Goal: Task Accomplishment & Management: Manage account settings

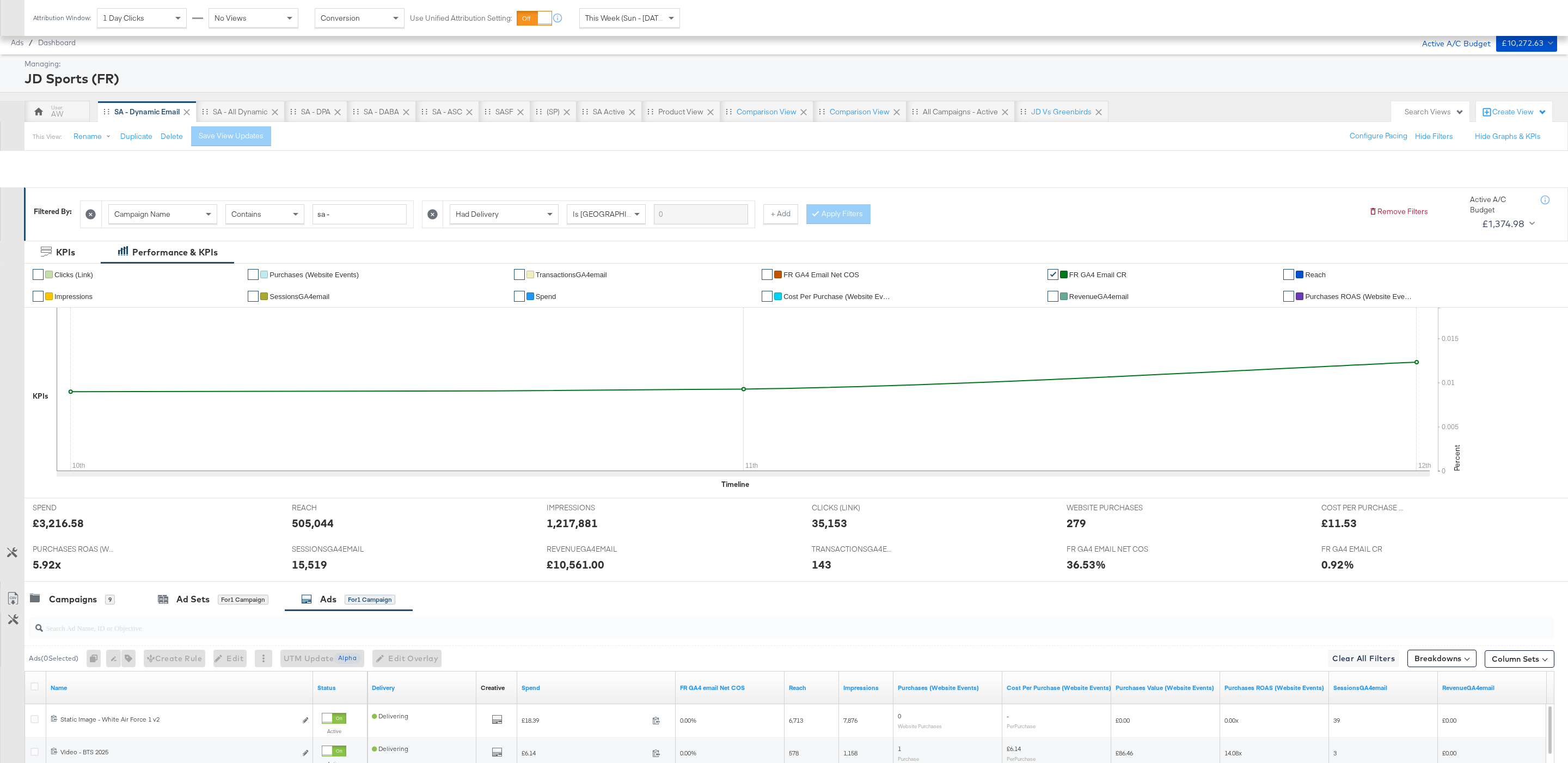
scroll to position [184, 0]
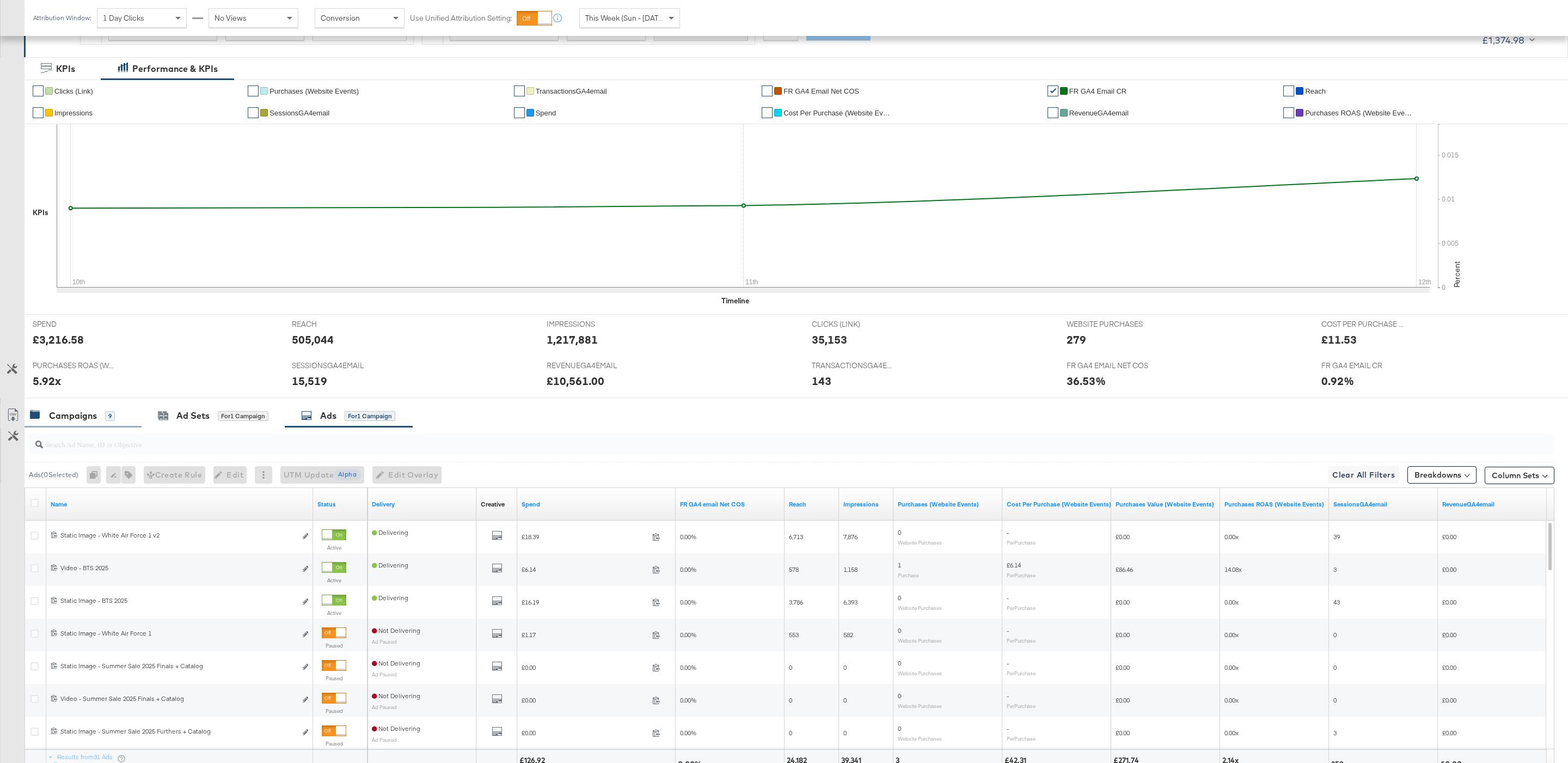
click at [64, 406] on div "Campaigns 9" at bounding box center [83, 415] width 117 height 24
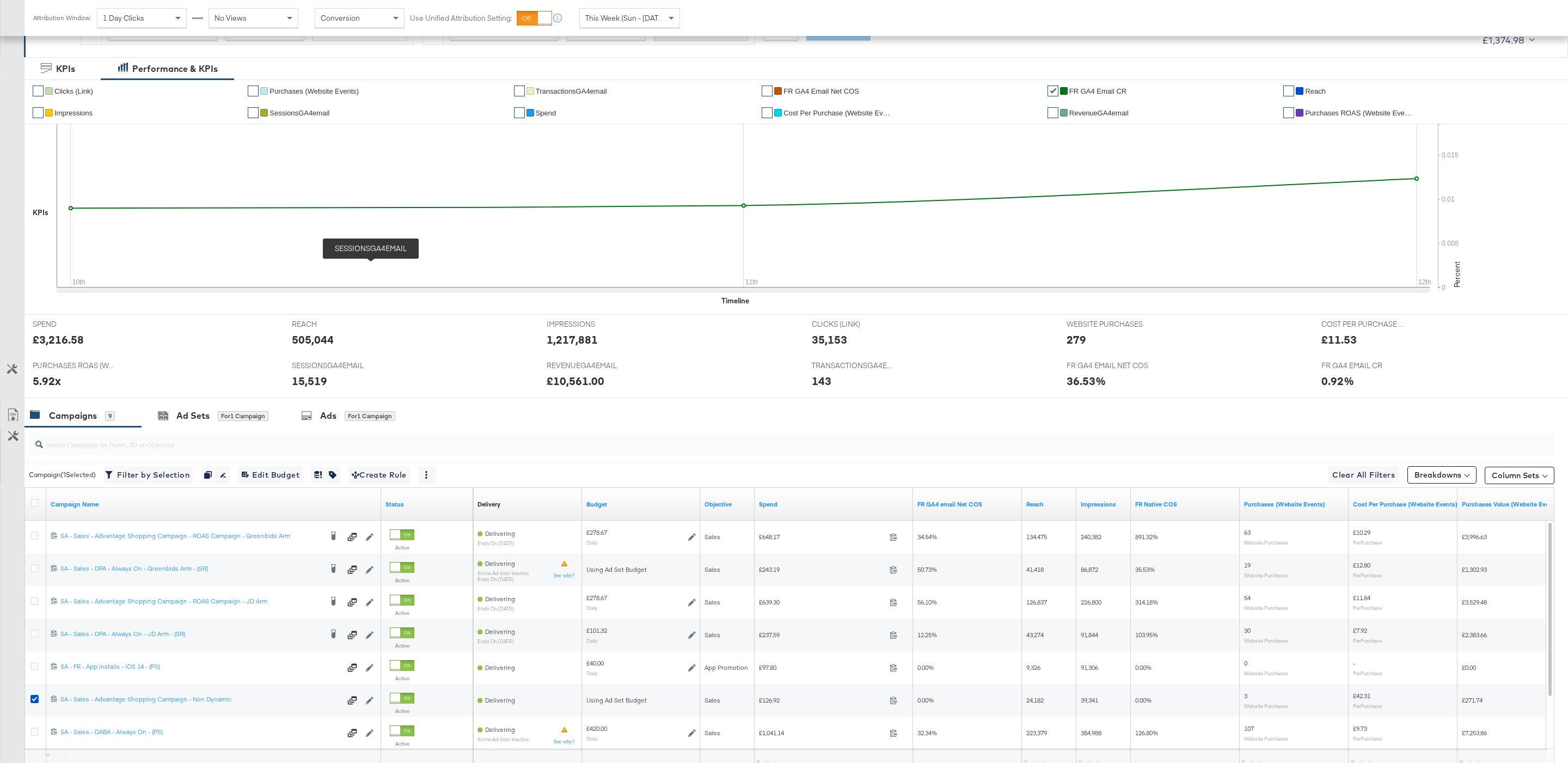
scroll to position [286, 0]
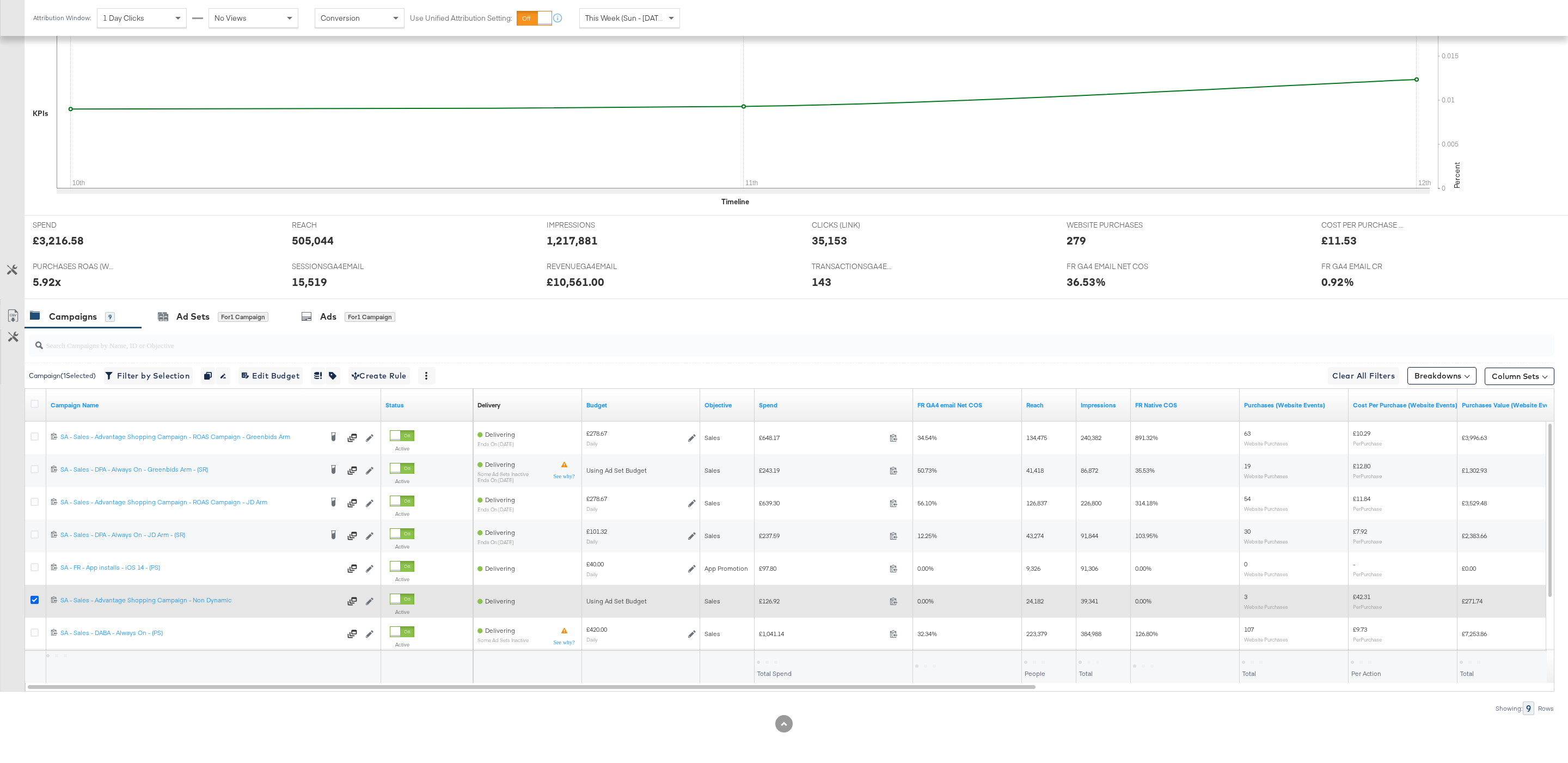
click at [31, 599] on icon at bounding box center [34, 599] width 8 height 8
click at [0, 0] on input "checkbox" at bounding box center [0, 0] width 0 height 0
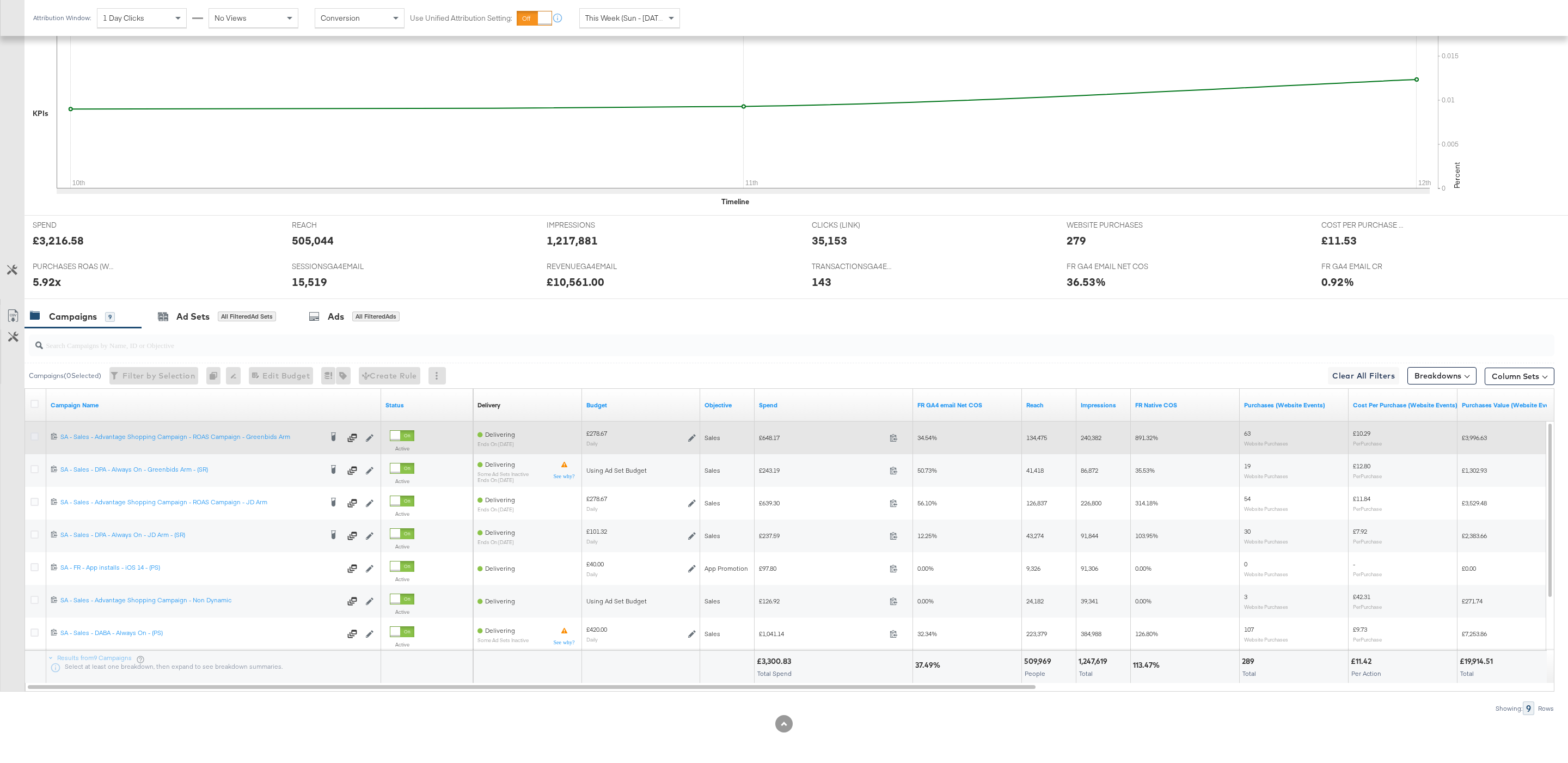
click at [34, 435] on icon at bounding box center [34, 435] width 8 height 8
click at [0, 0] on input "checkbox" at bounding box center [0, 0] width 0 height 0
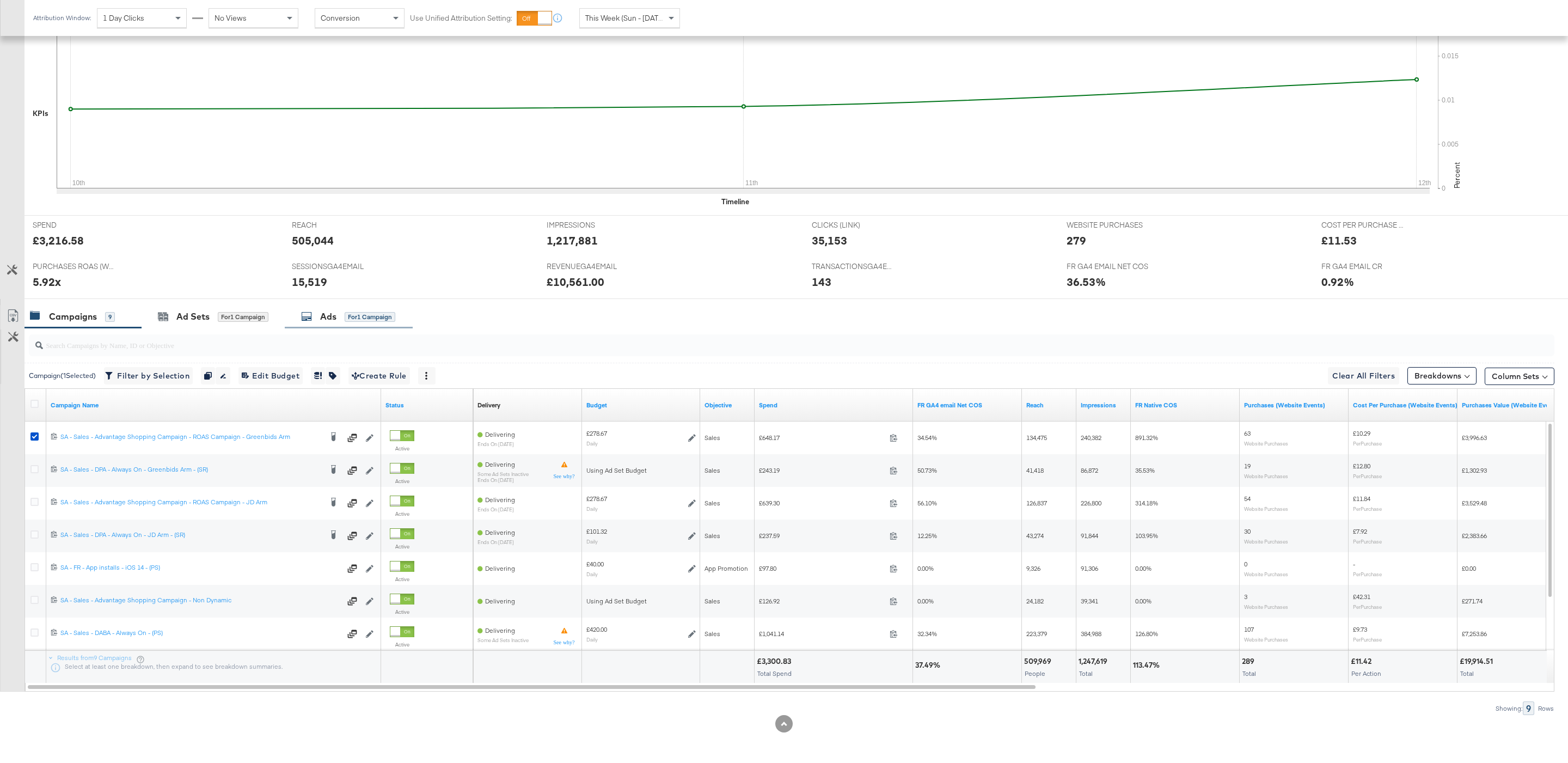
click at [334, 317] on div "Ads" at bounding box center [328, 316] width 16 height 12
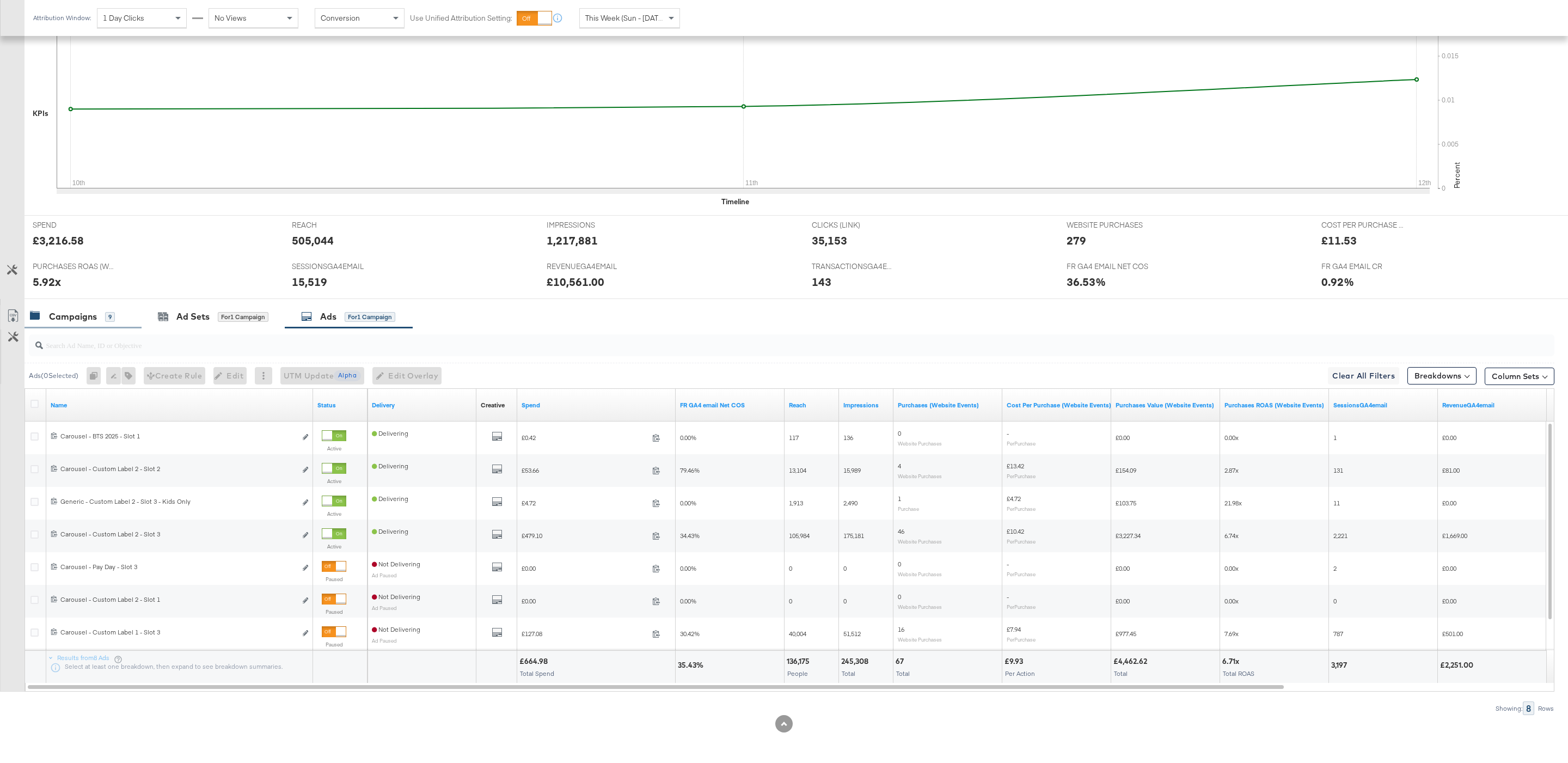
click at [110, 313] on div "9" at bounding box center [110, 316] width 10 height 10
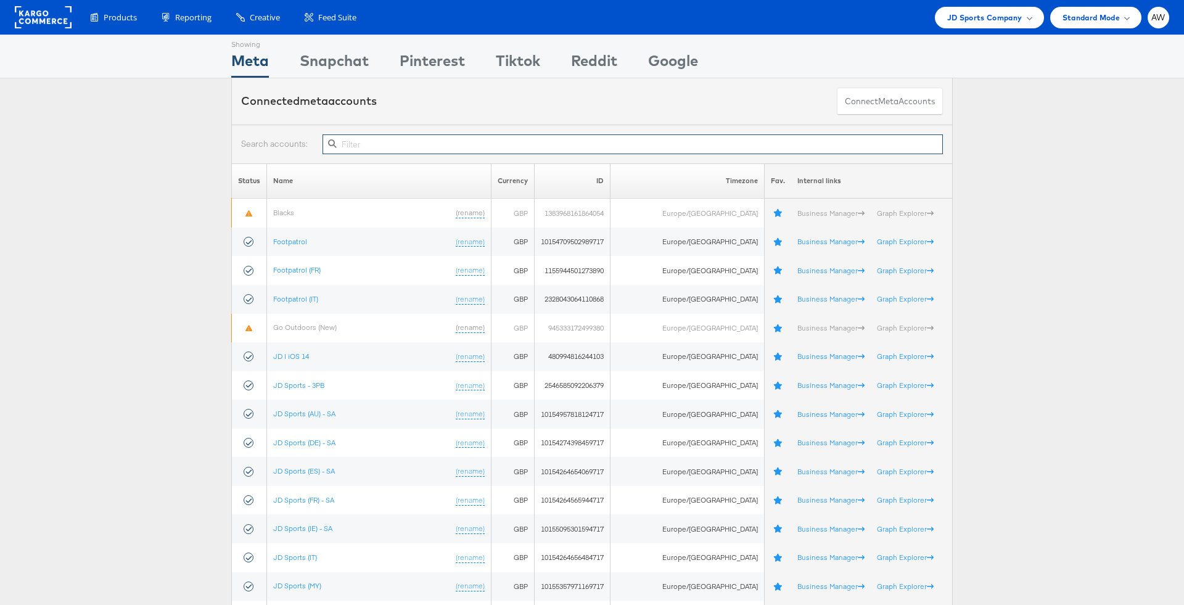
click at [597, 139] on input "text" at bounding box center [632, 144] width 620 height 20
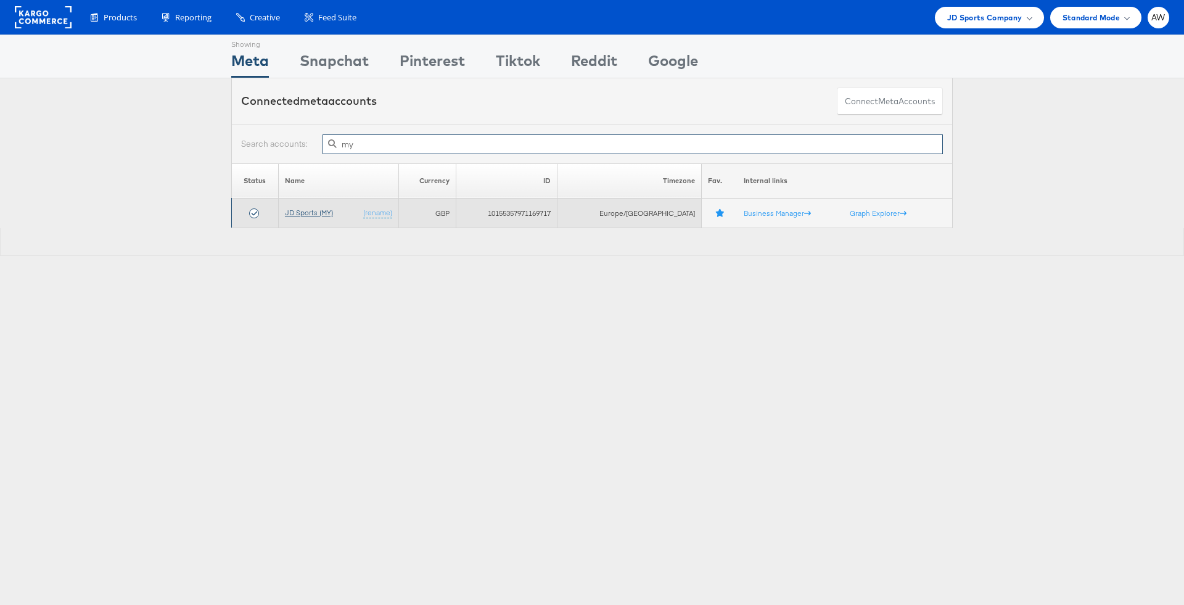
type input "my"
click at [315, 213] on link "JD Sports (MY)" at bounding box center [309, 212] width 48 height 9
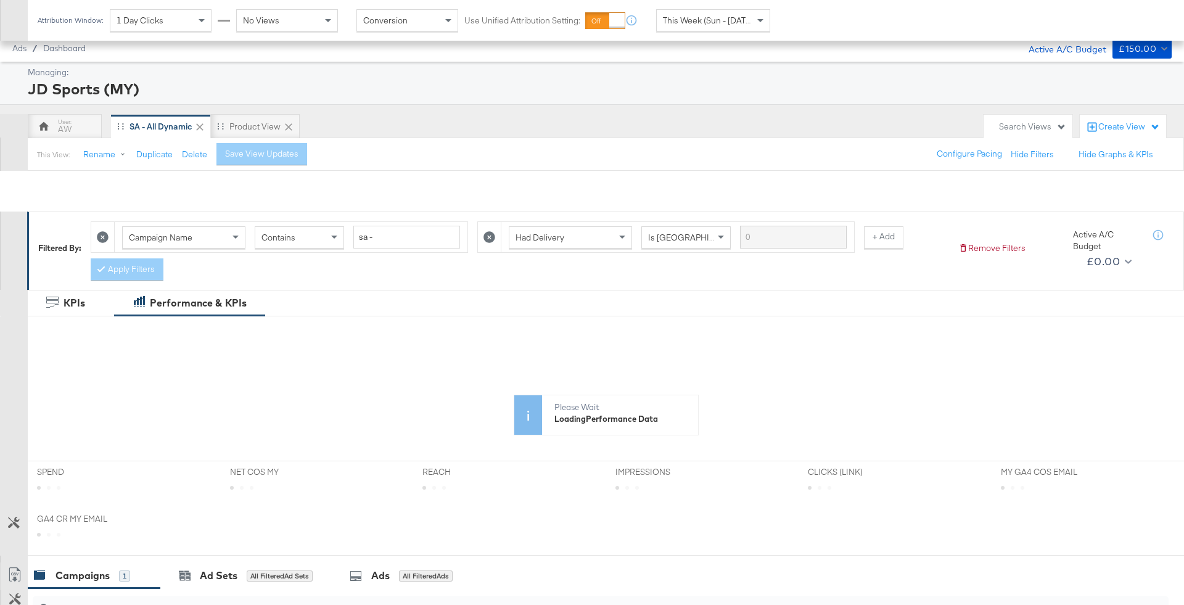
scroll to position [248, 0]
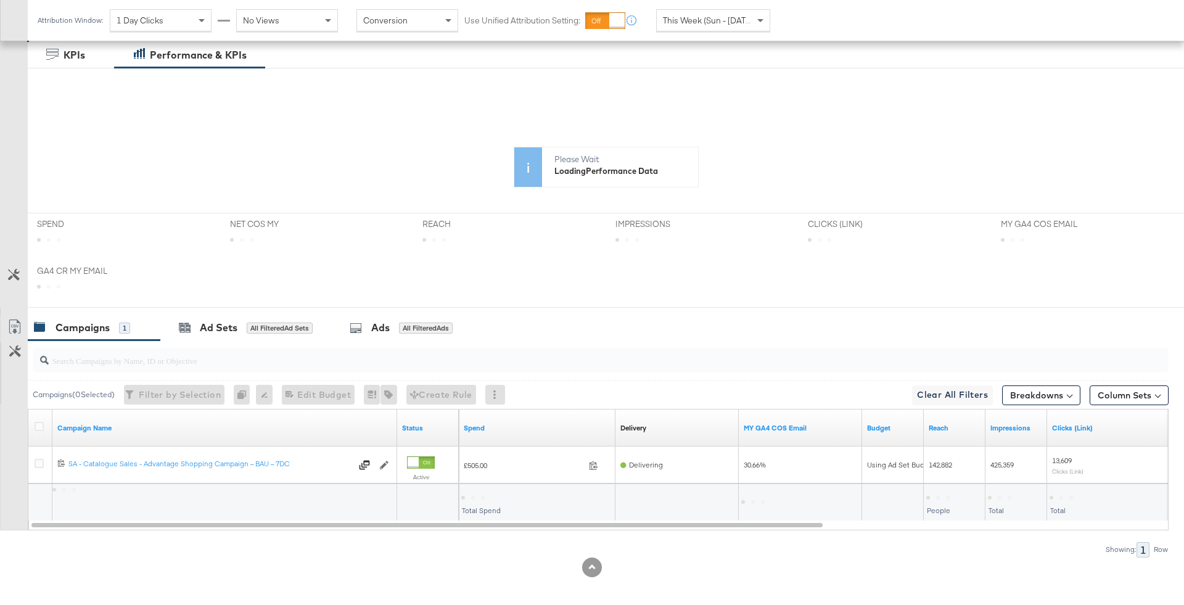
click at [219, 351] on input "search" at bounding box center [556, 355] width 1015 height 24
click at [216, 332] on div "Ad Sets" at bounding box center [219, 328] width 38 height 14
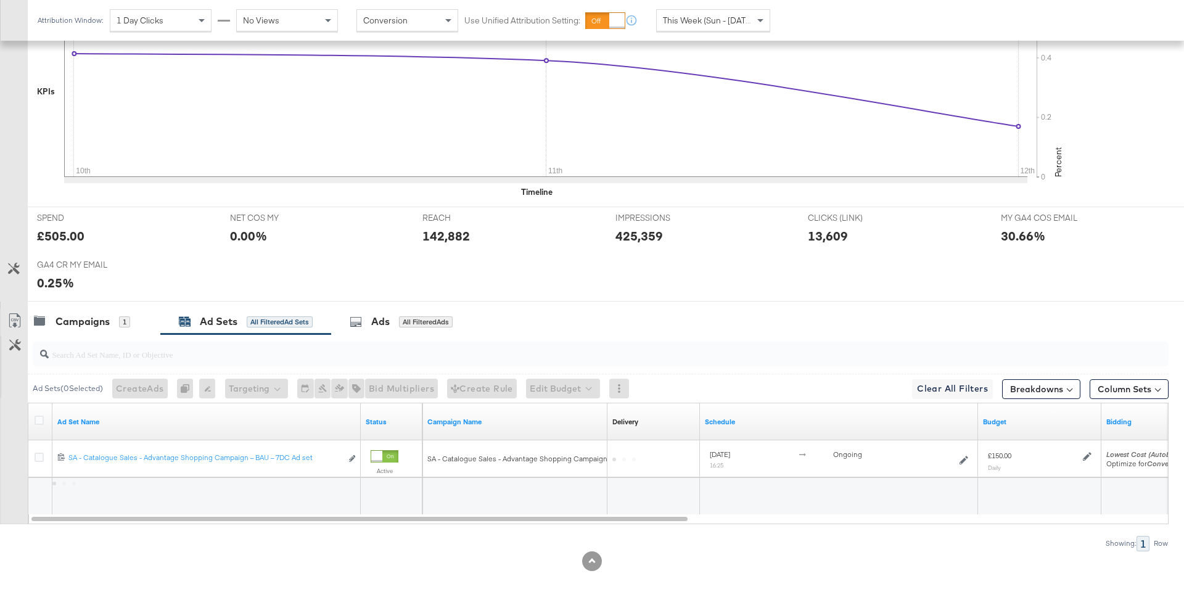
scroll to position [372, 0]
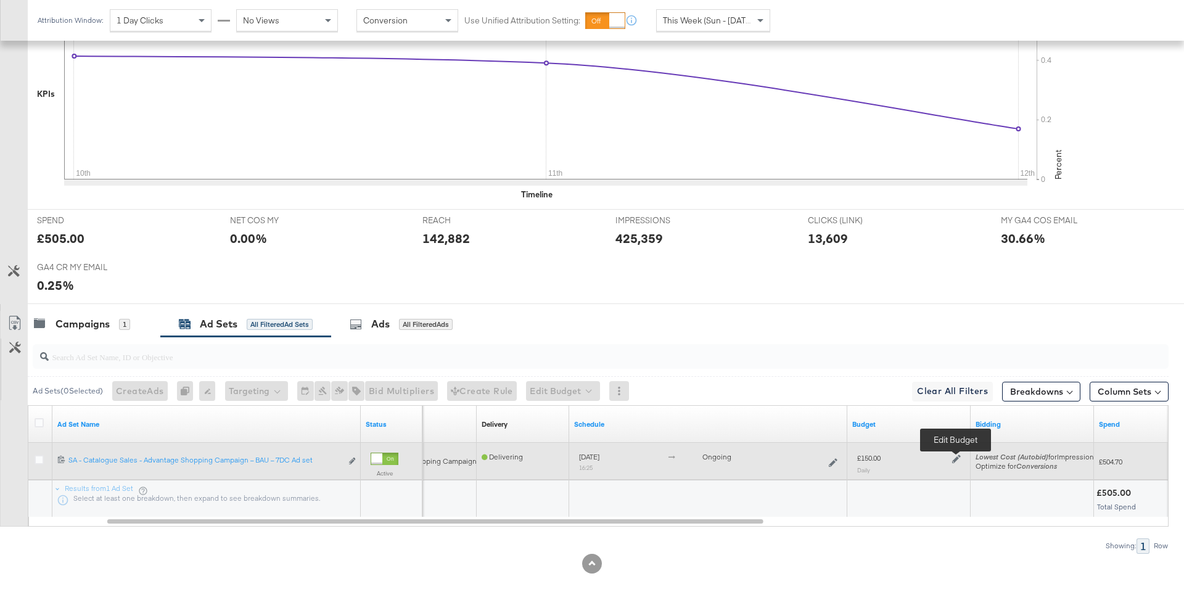
click at [957, 454] on icon at bounding box center [956, 458] width 9 height 9
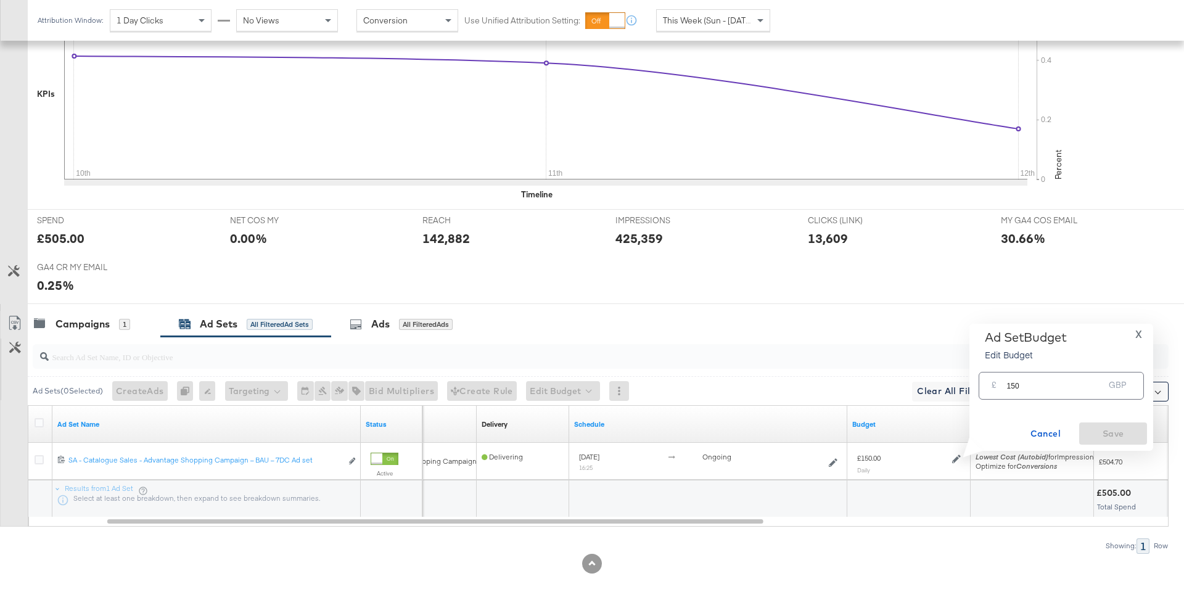
click at [1047, 381] on input "150" at bounding box center [1054, 380] width 97 height 27
type input "100"
click at [1104, 430] on span "Save" at bounding box center [1113, 433] width 58 height 15
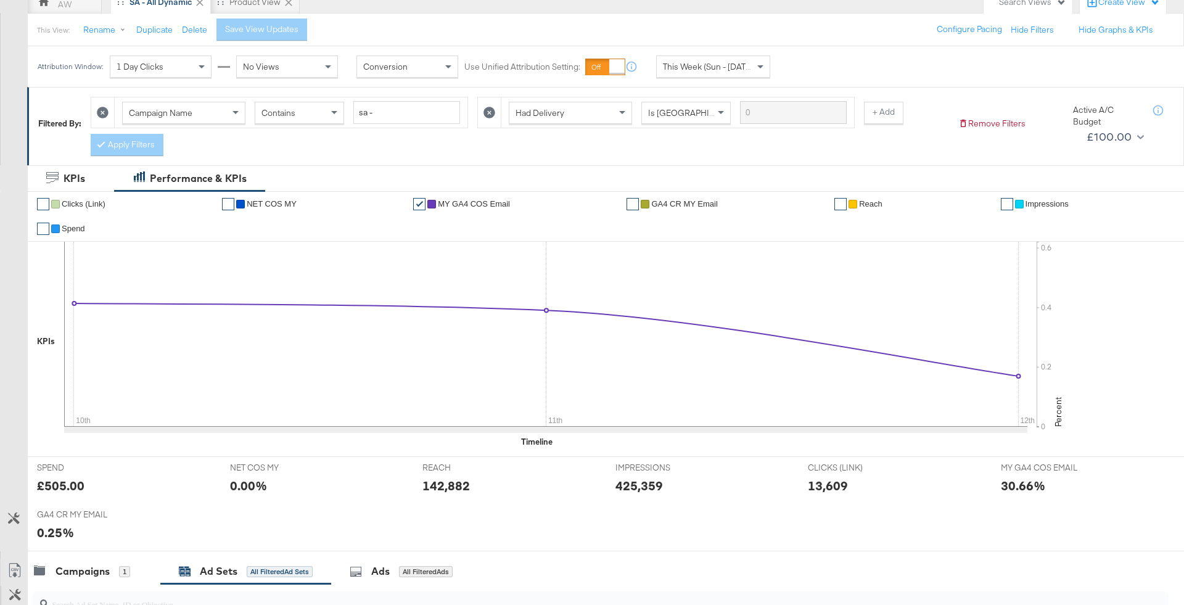
scroll to position [0, 0]
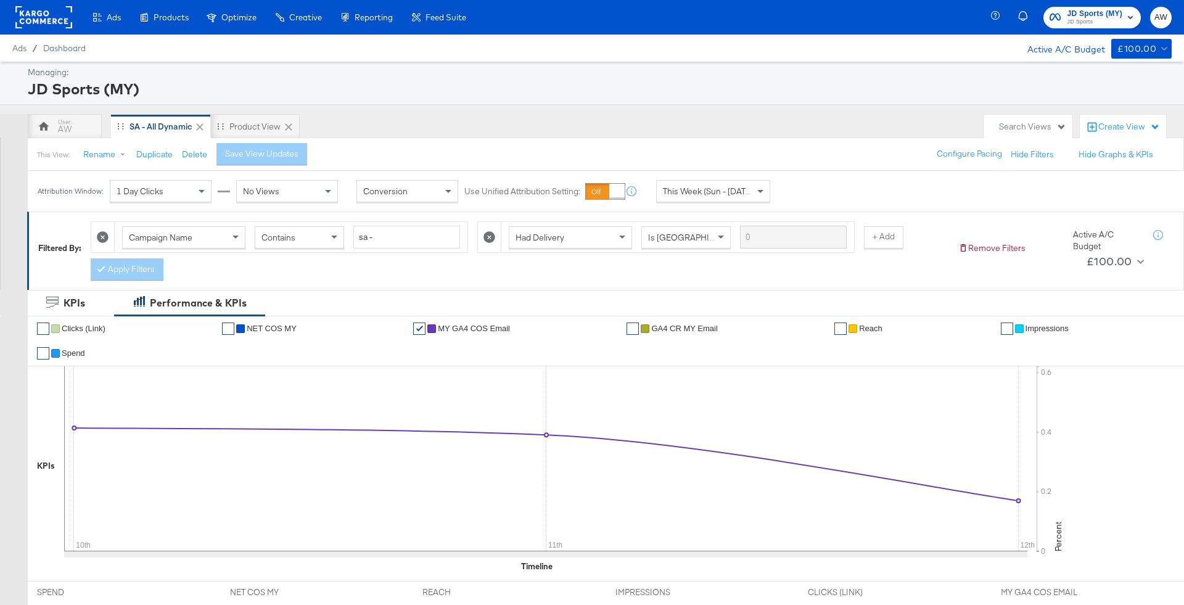
click at [1063, 19] on span "JD Sports (MY) JD Sports" at bounding box center [1091, 17] width 85 height 20
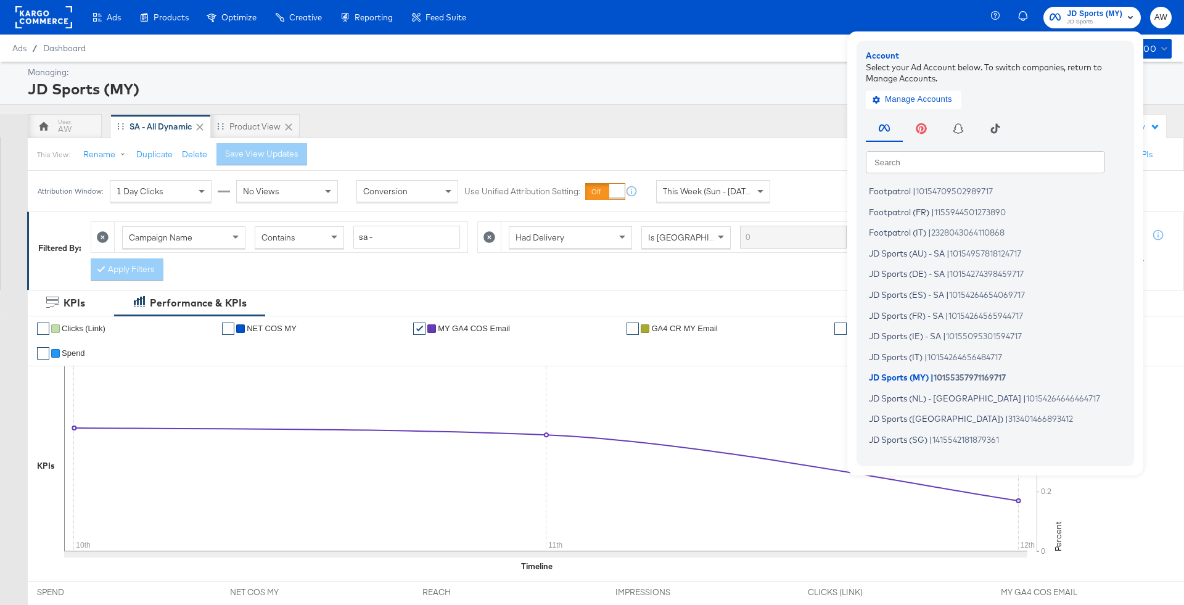
click at [981, 153] on input "text" at bounding box center [984, 161] width 239 height 22
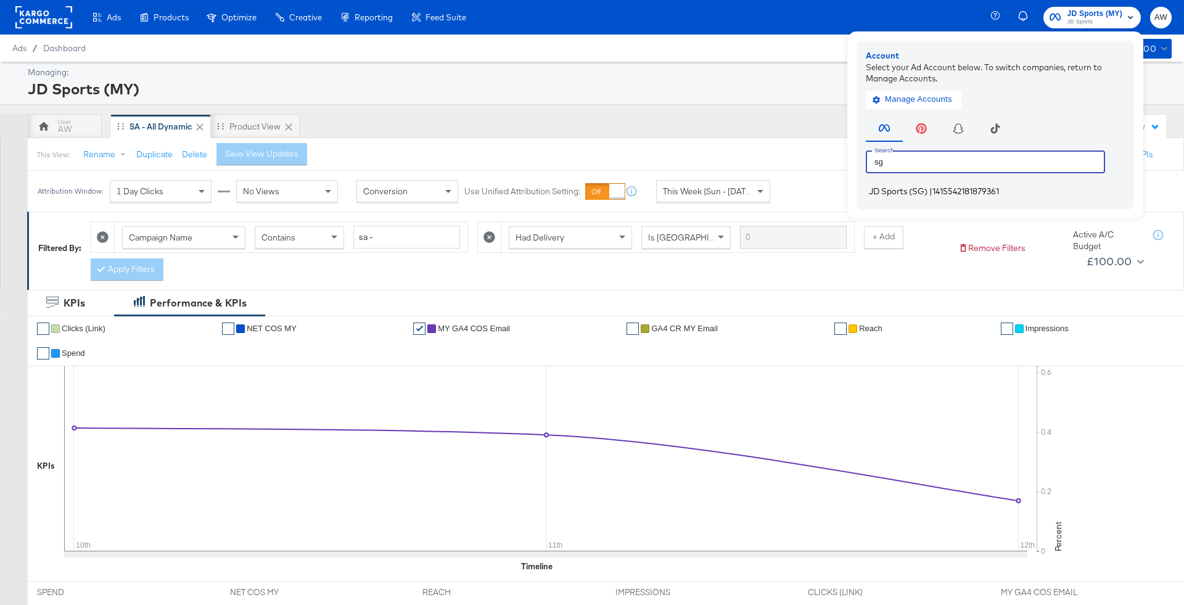
type input "sg"
click at [899, 194] on span "JD Sports (SG)" at bounding box center [898, 191] width 59 height 10
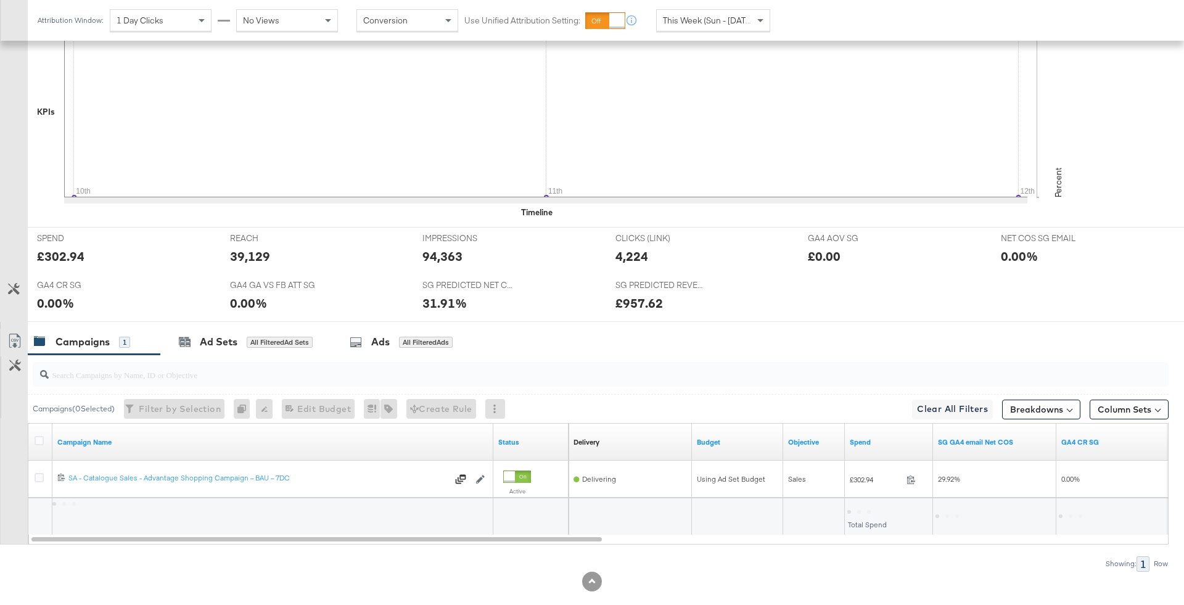
scroll to position [372, 0]
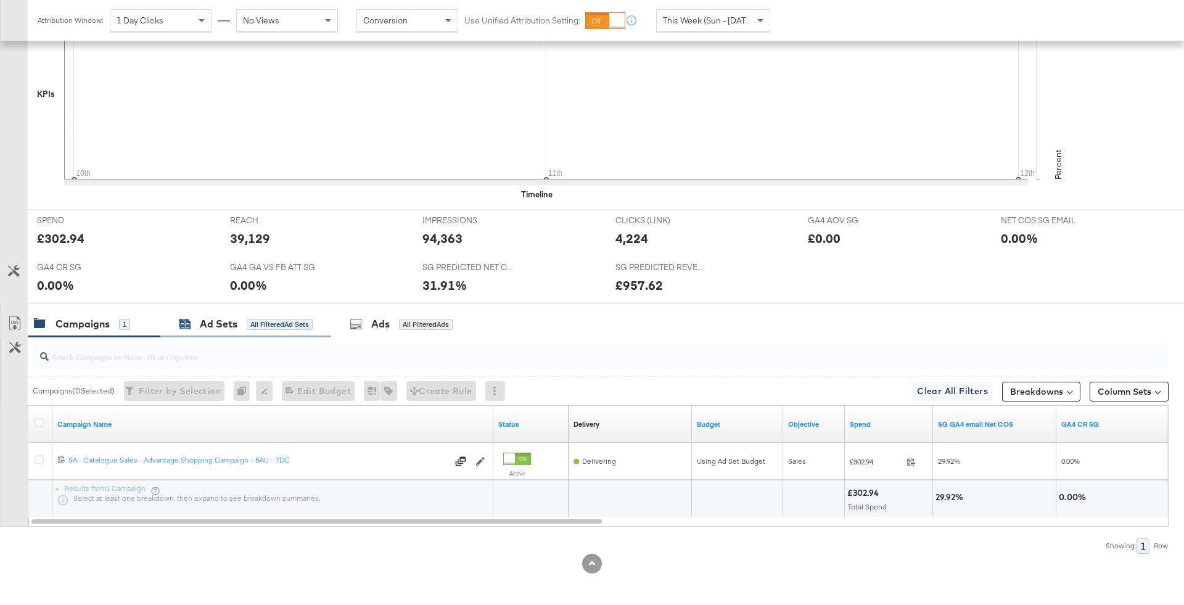
click at [303, 323] on div "All Filtered Ad Sets" at bounding box center [280, 324] width 66 height 11
